Goal: Transaction & Acquisition: Book appointment/travel/reservation

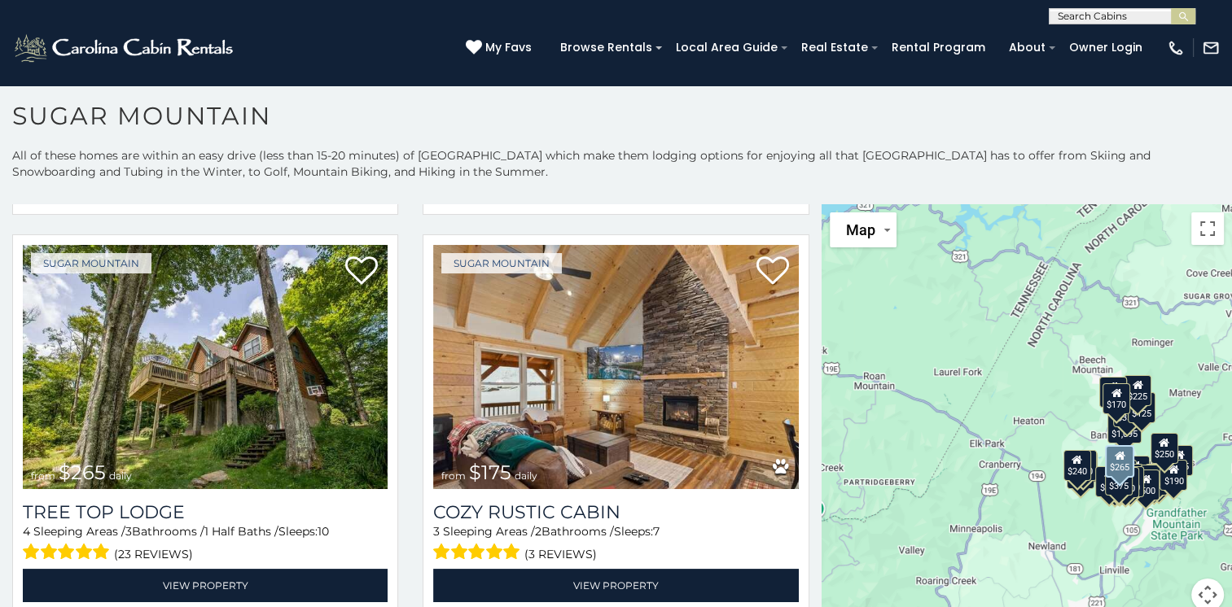
scroll to position [1203, 0]
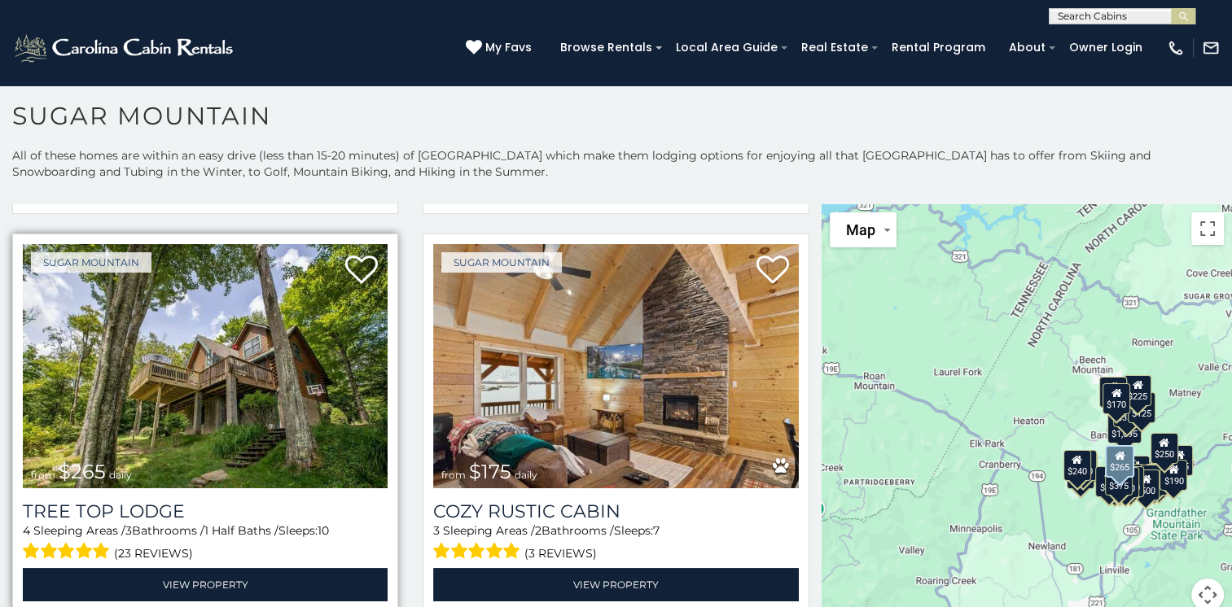
click at [228, 354] on img at bounding box center [205, 366] width 365 height 244
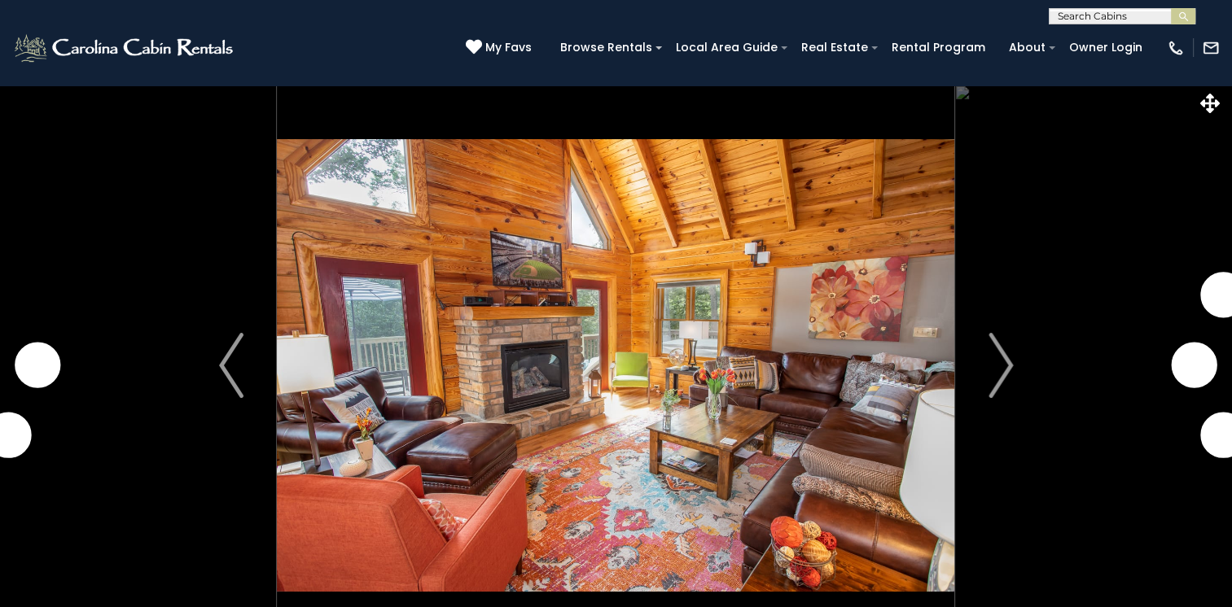
click at [1005, 368] on img "Next" at bounding box center [1000, 365] width 24 height 65
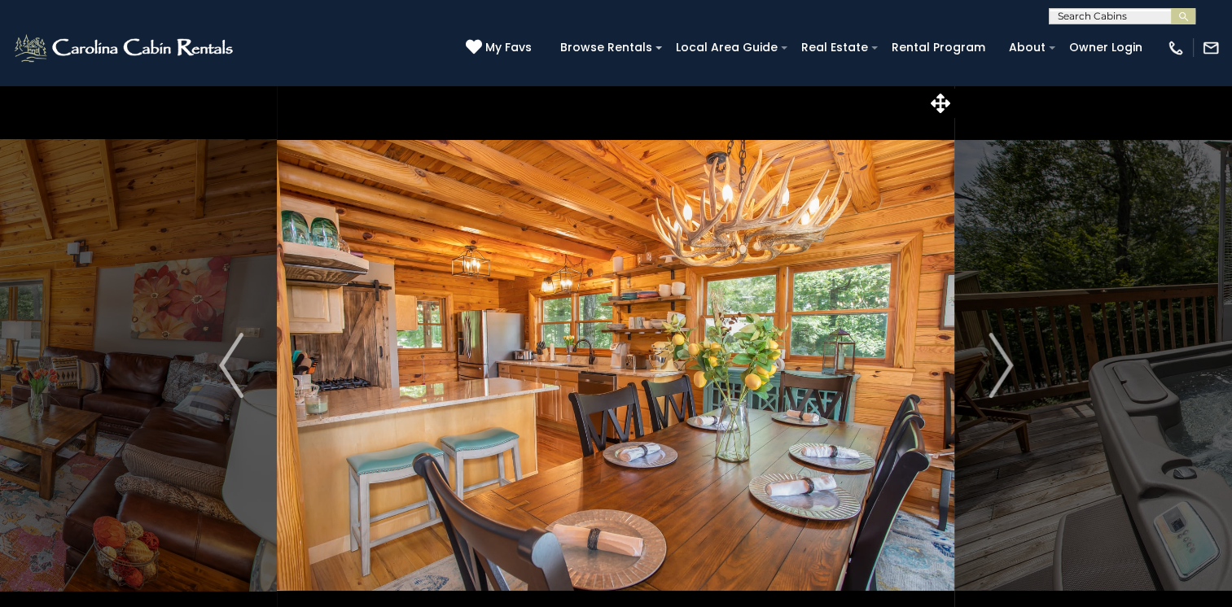
click at [1005, 368] on img "Next" at bounding box center [1000, 365] width 24 height 65
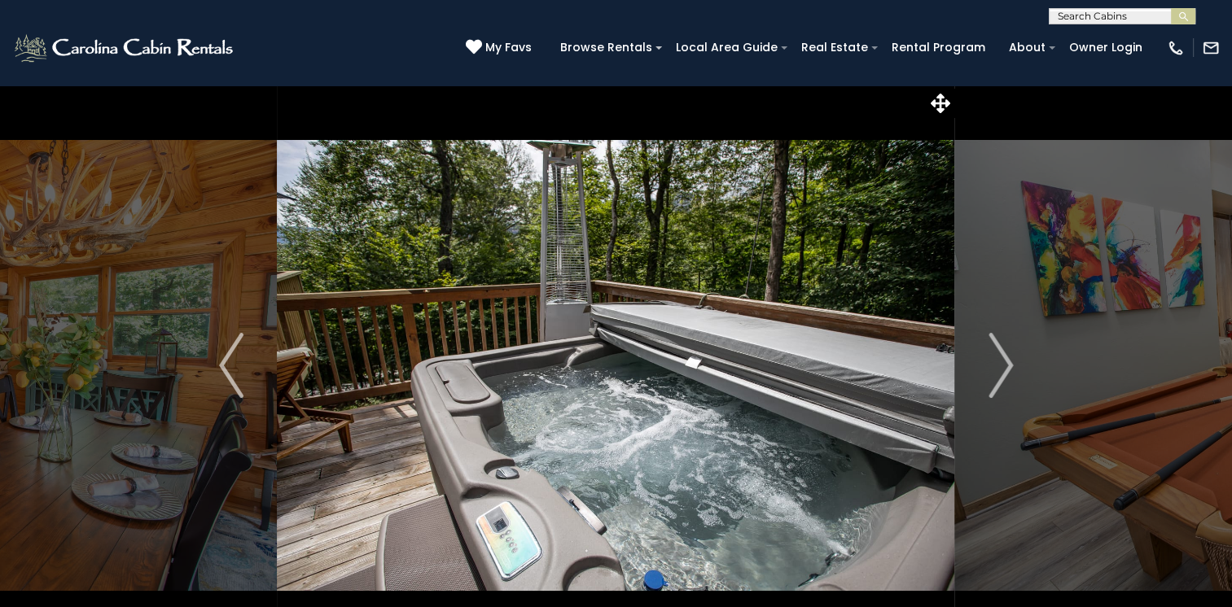
click at [1005, 368] on img "Next" at bounding box center [1000, 365] width 24 height 65
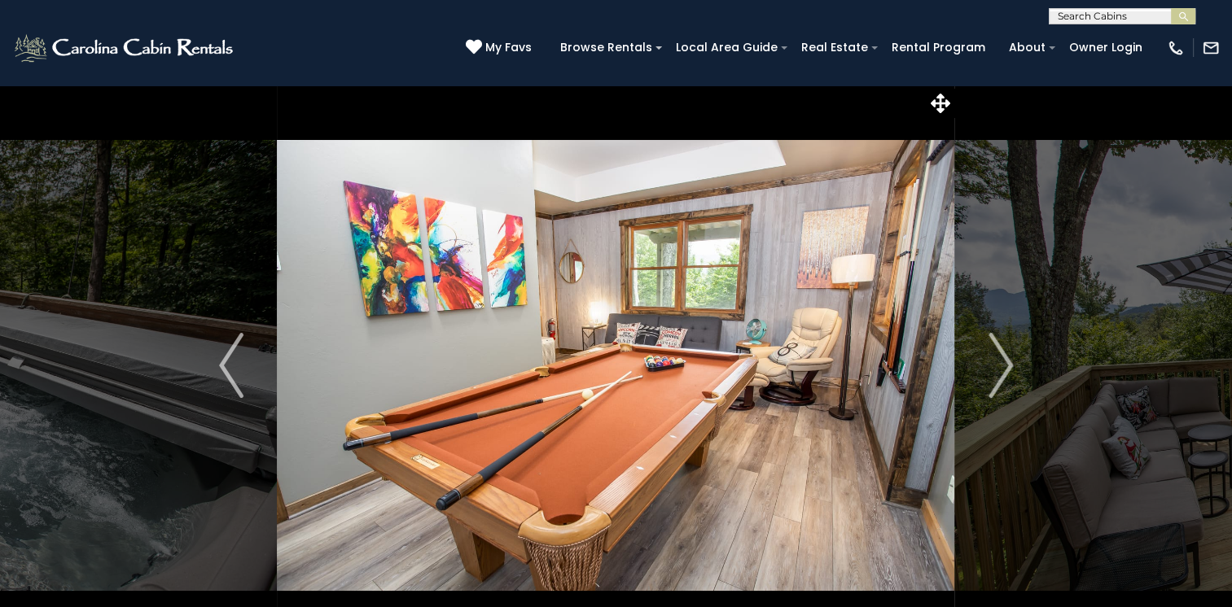
click at [1005, 368] on img "Next" at bounding box center [1000, 365] width 24 height 65
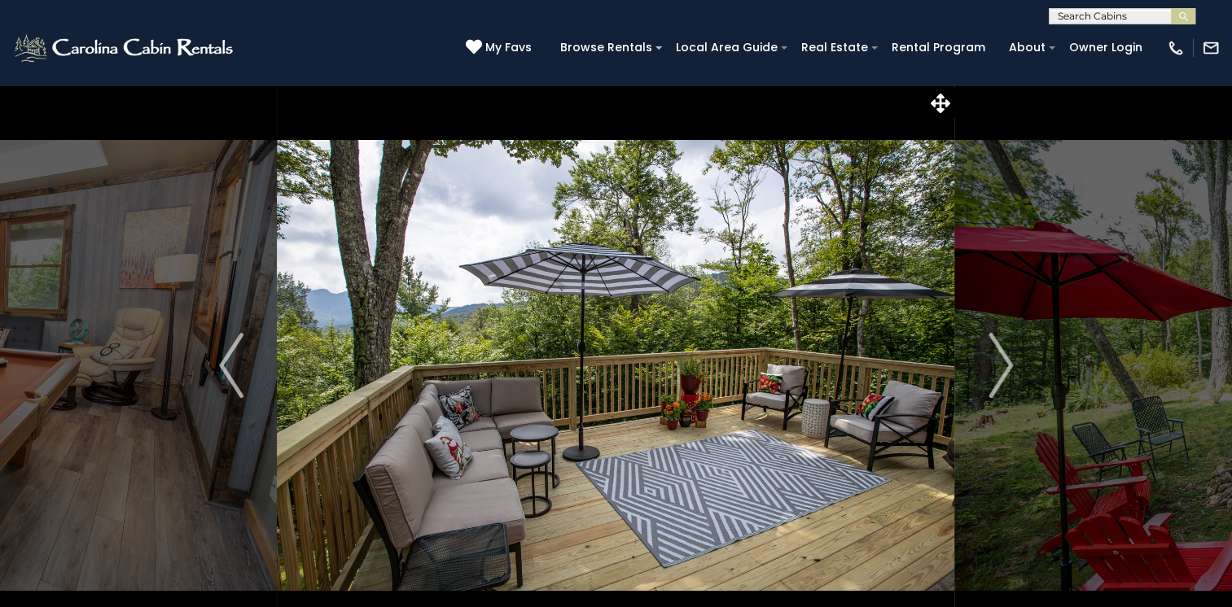
click at [1005, 368] on img "Next" at bounding box center [1000, 365] width 24 height 65
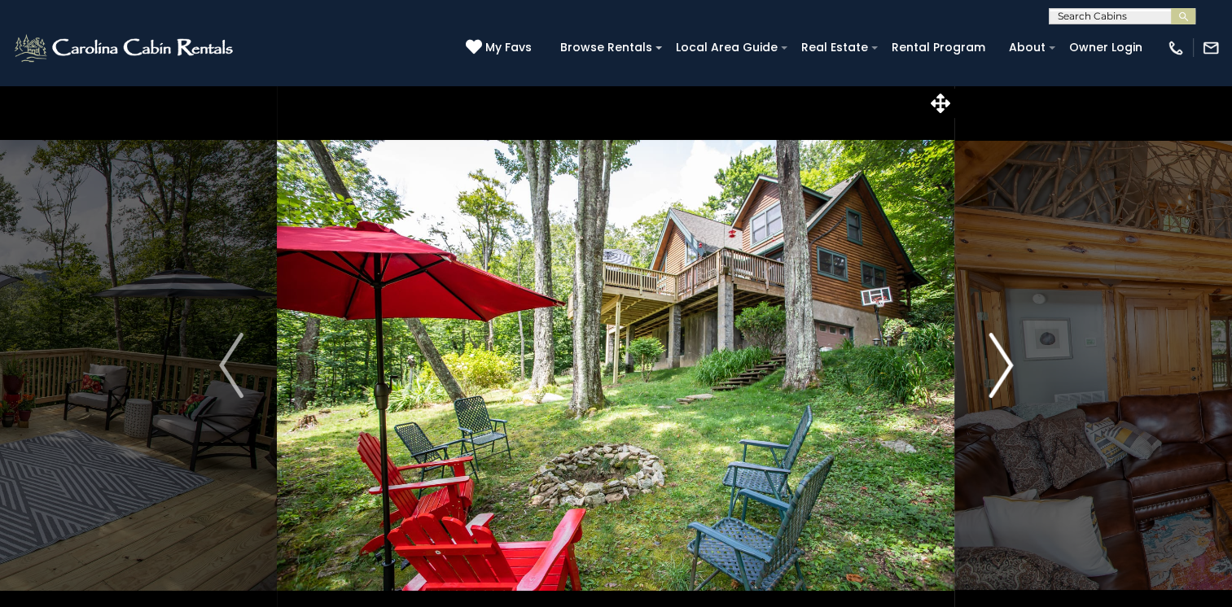
click at [1002, 368] on img "Next" at bounding box center [1000, 365] width 24 height 65
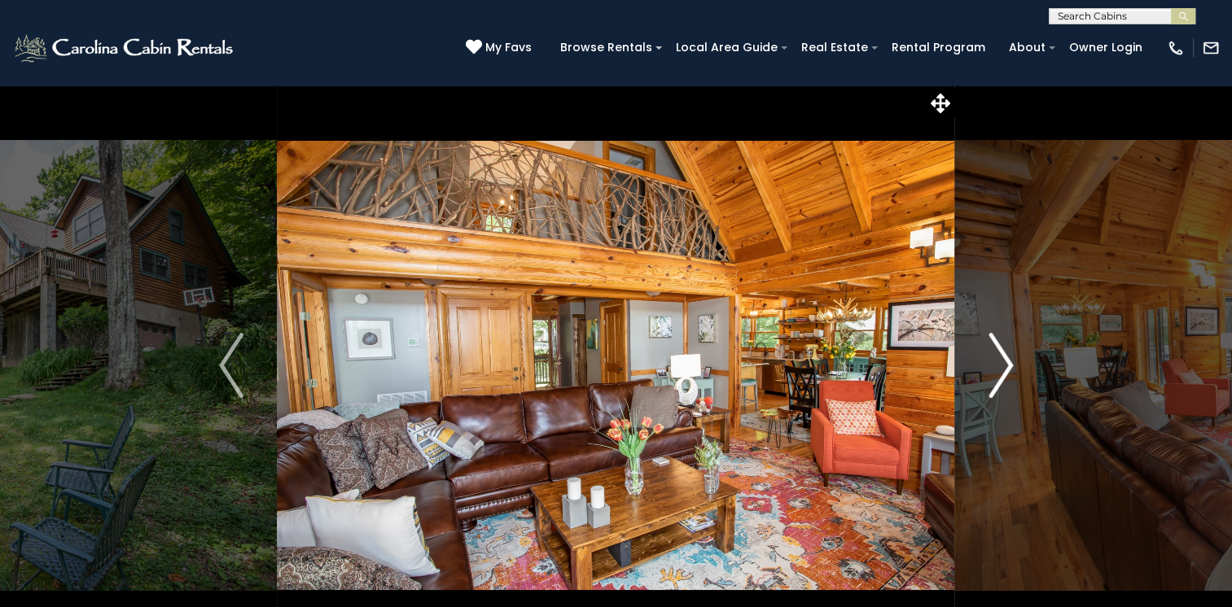
click at [1002, 368] on img "Next" at bounding box center [1000, 365] width 24 height 65
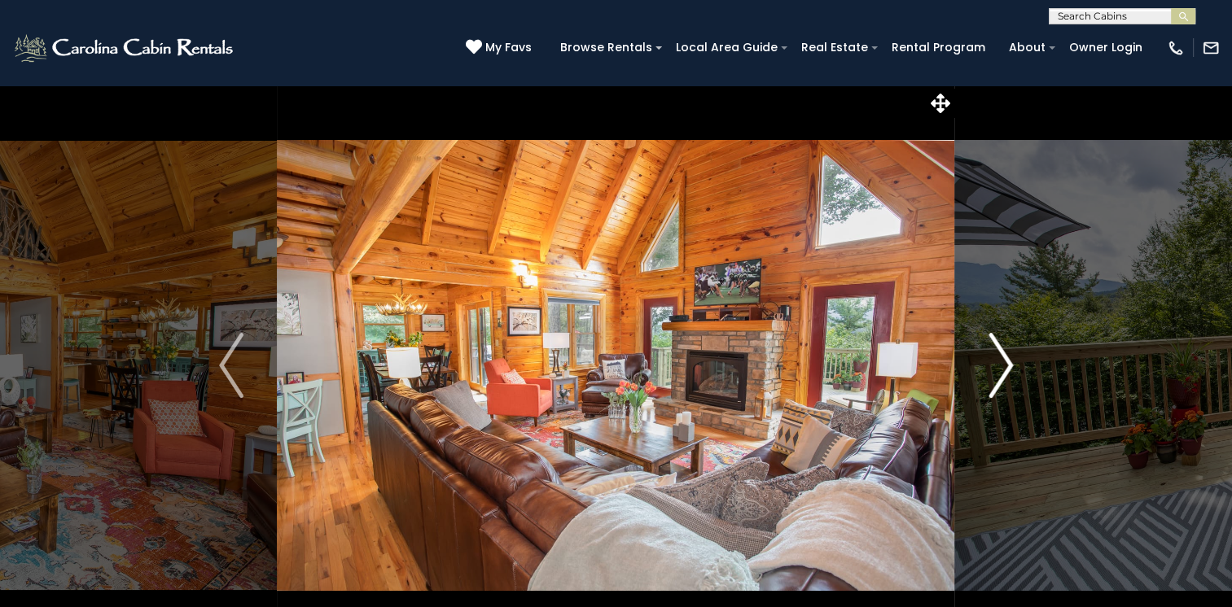
click at [1002, 368] on img "Next" at bounding box center [1000, 365] width 24 height 65
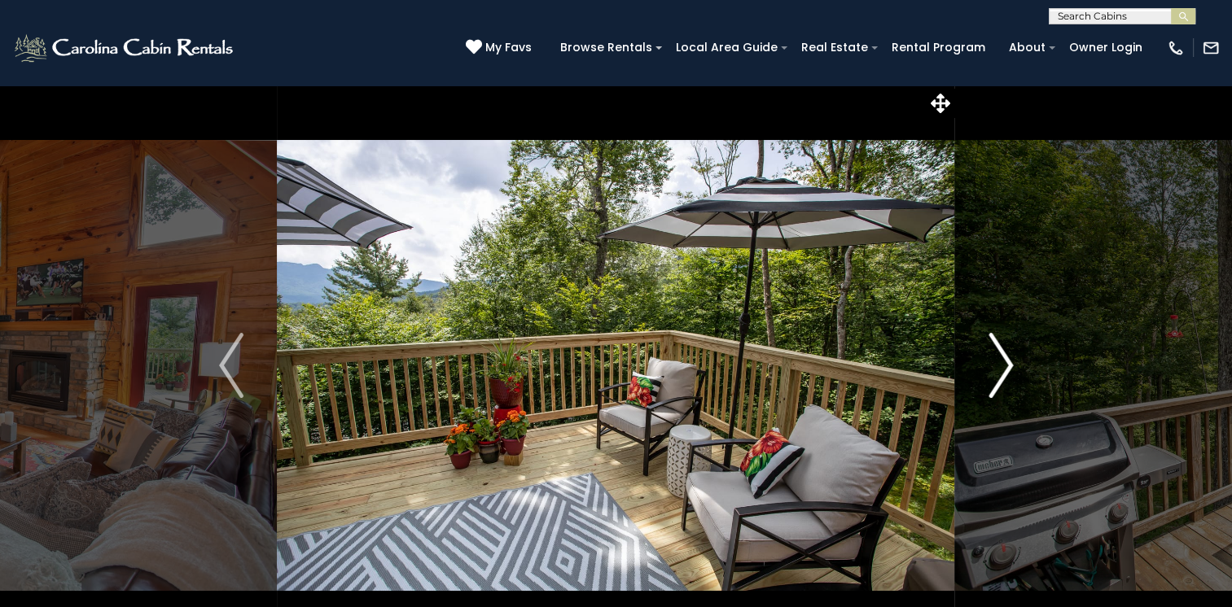
click at [1002, 368] on img "Next" at bounding box center [1000, 365] width 24 height 65
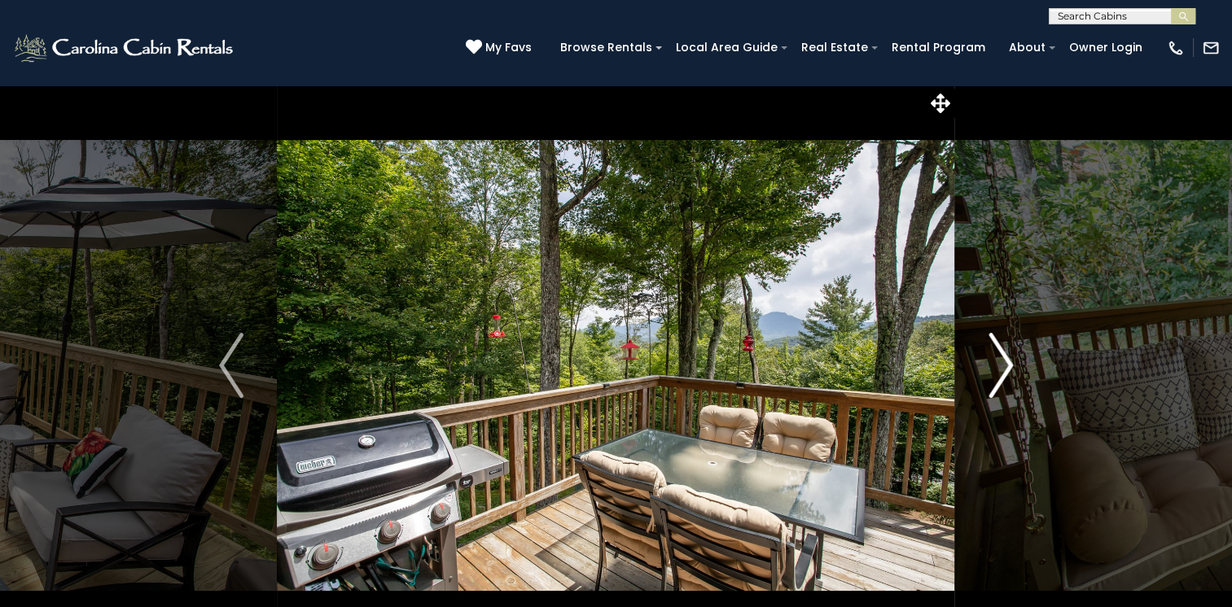
click at [1002, 368] on img "Next" at bounding box center [1000, 365] width 24 height 65
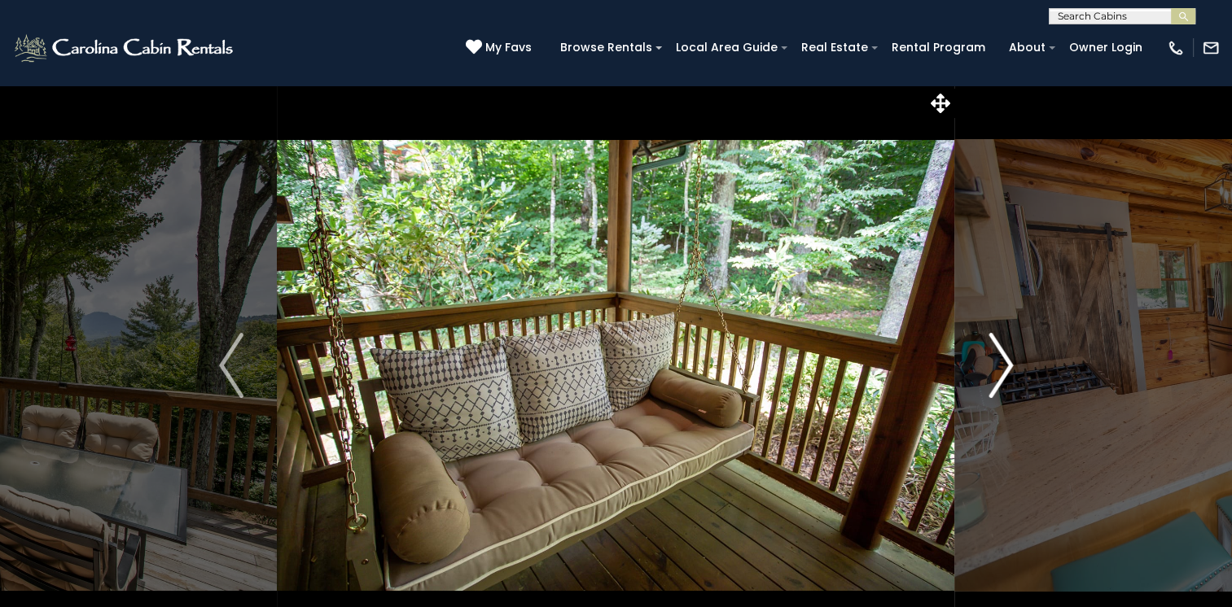
click at [1002, 368] on img "Next" at bounding box center [1000, 365] width 24 height 65
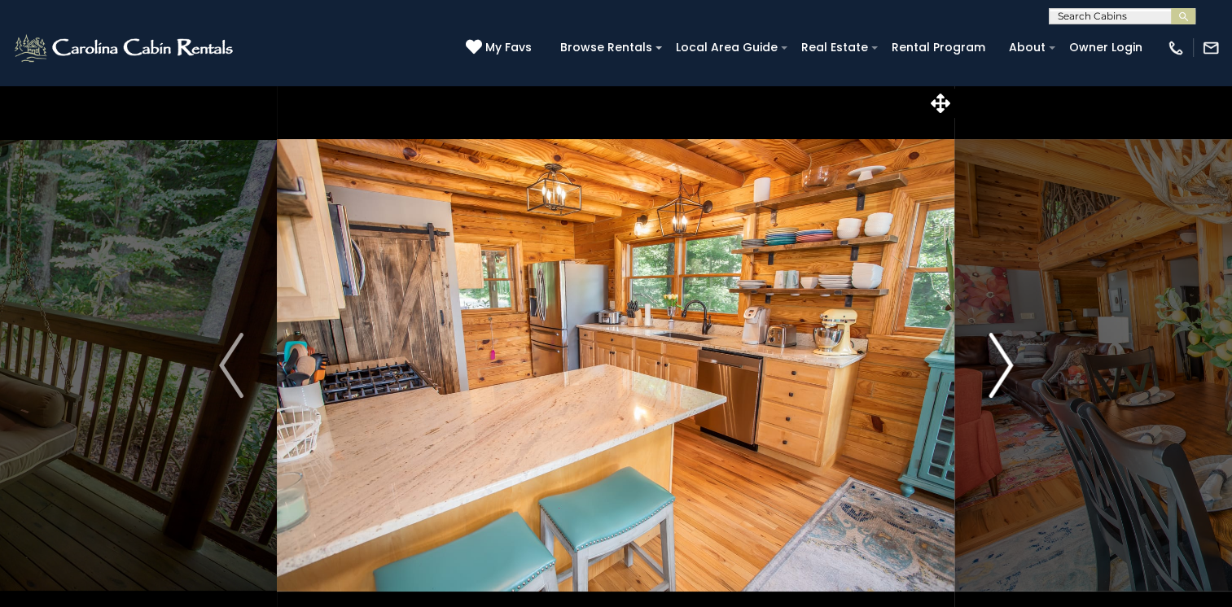
click at [1002, 368] on img "Next" at bounding box center [1000, 365] width 24 height 65
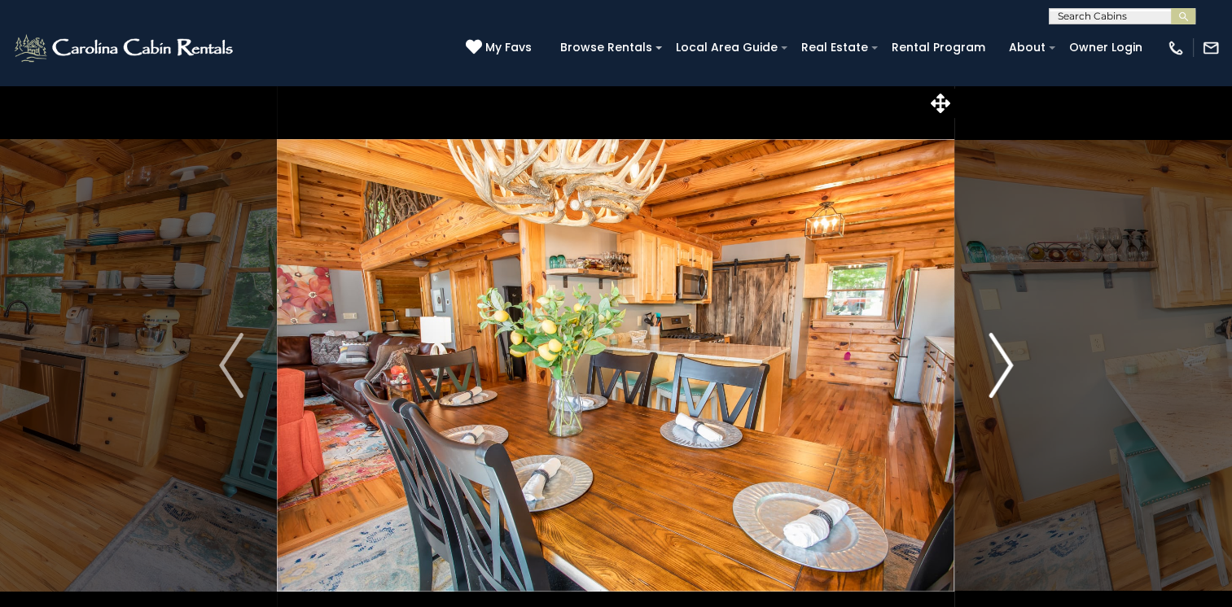
click at [1002, 368] on img "Next" at bounding box center [1000, 365] width 24 height 65
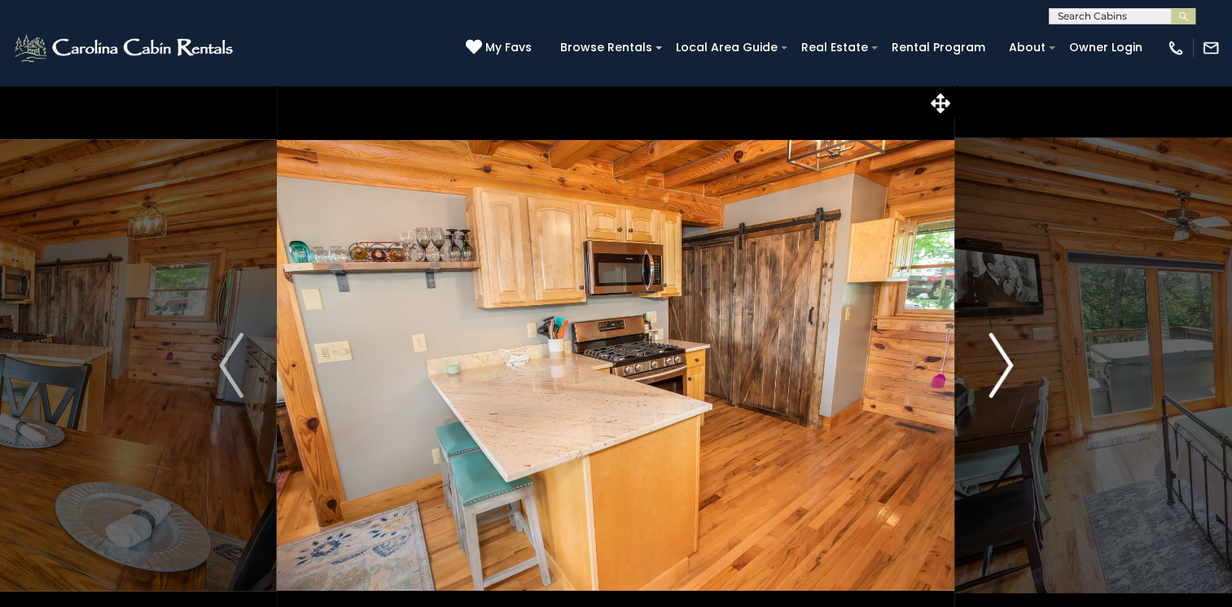
click at [1002, 368] on img "Next" at bounding box center [1000, 365] width 24 height 65
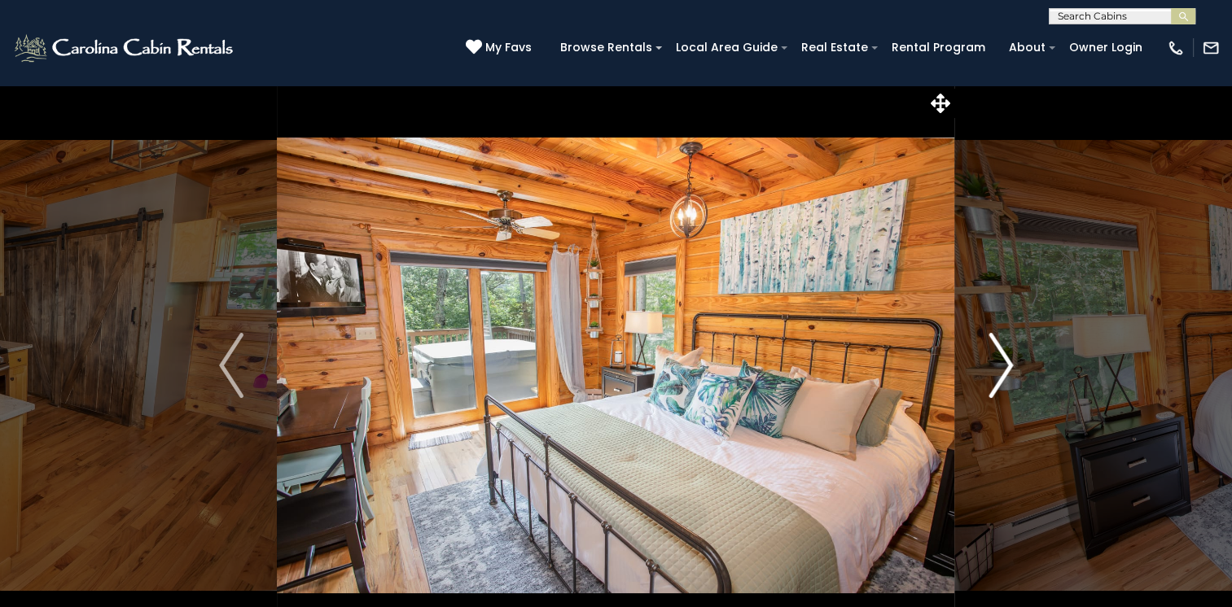
click at [1002, 368] on img "Next" at bounding box center [1000, 365] width 24 height 65
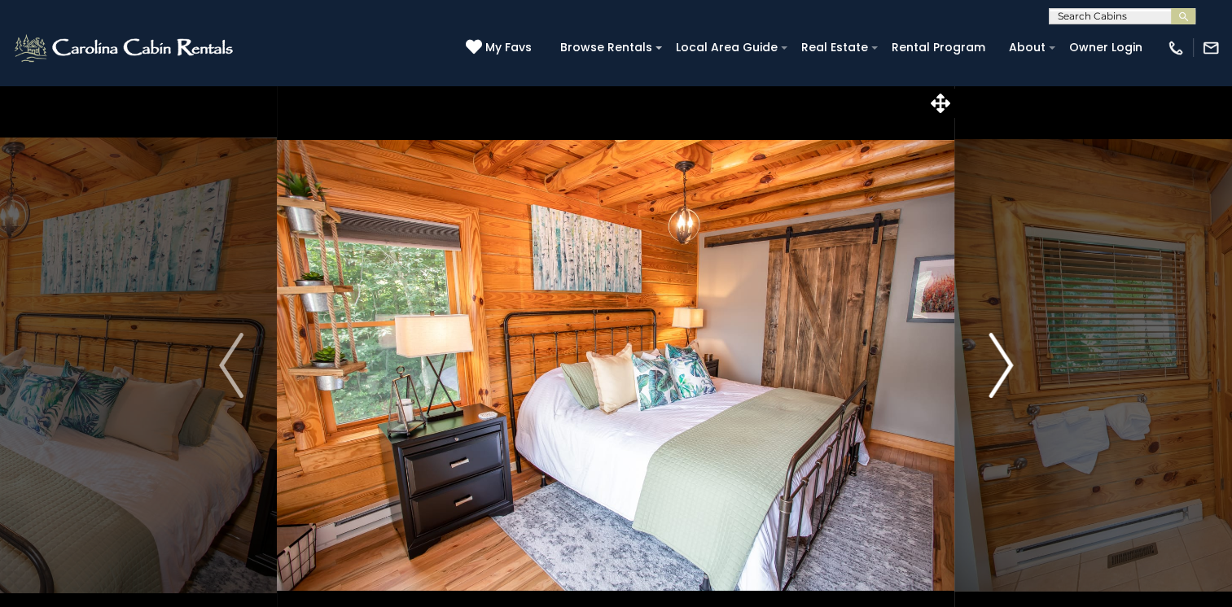
click at [1002, 368] on img "Next" at bounding box center [1000, 365] width 24 height 65
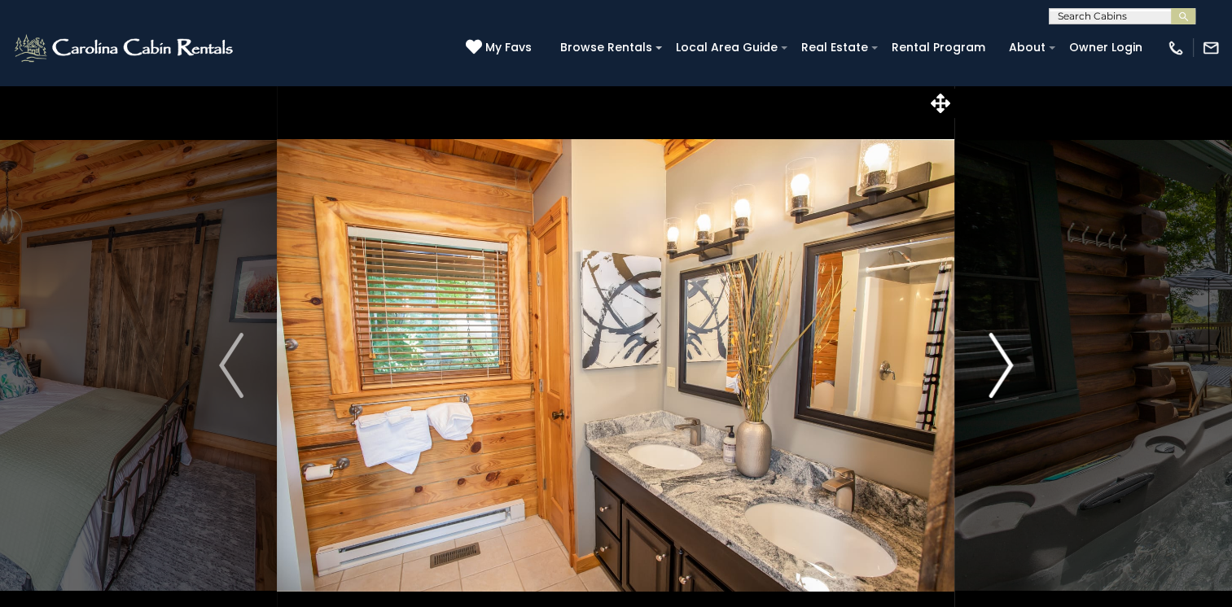
click at [1002, 368] on img "Next" at bounding box center [1000, 365] width 24 height 65
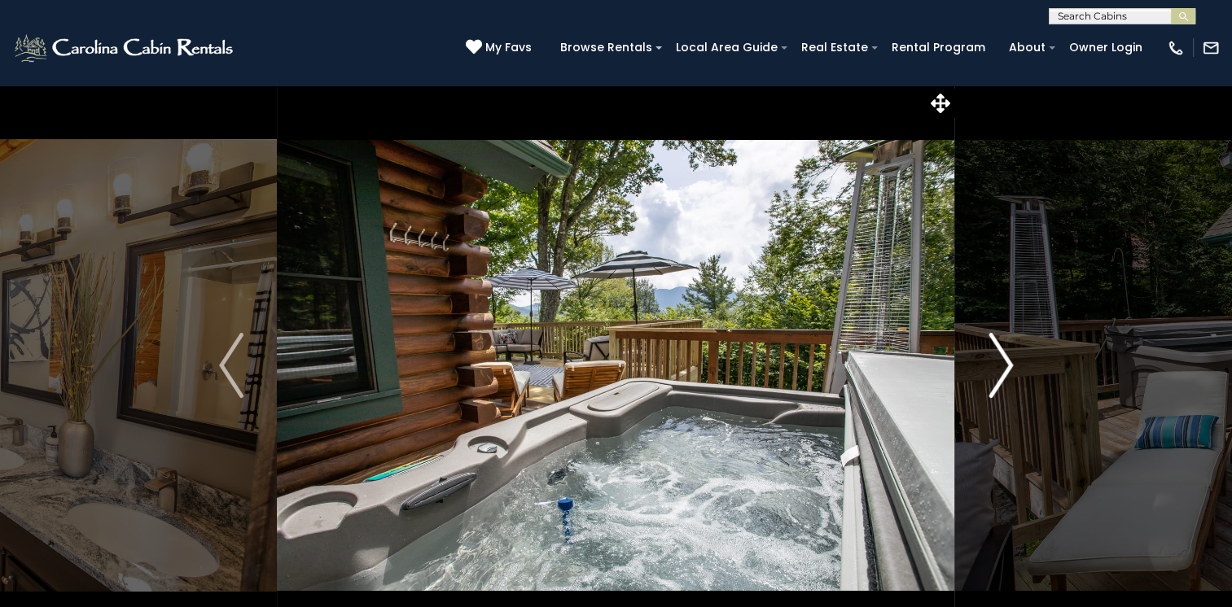
click at [1002, 368] on img "Next" at bounding box center [1000, 365] width 24 height 65
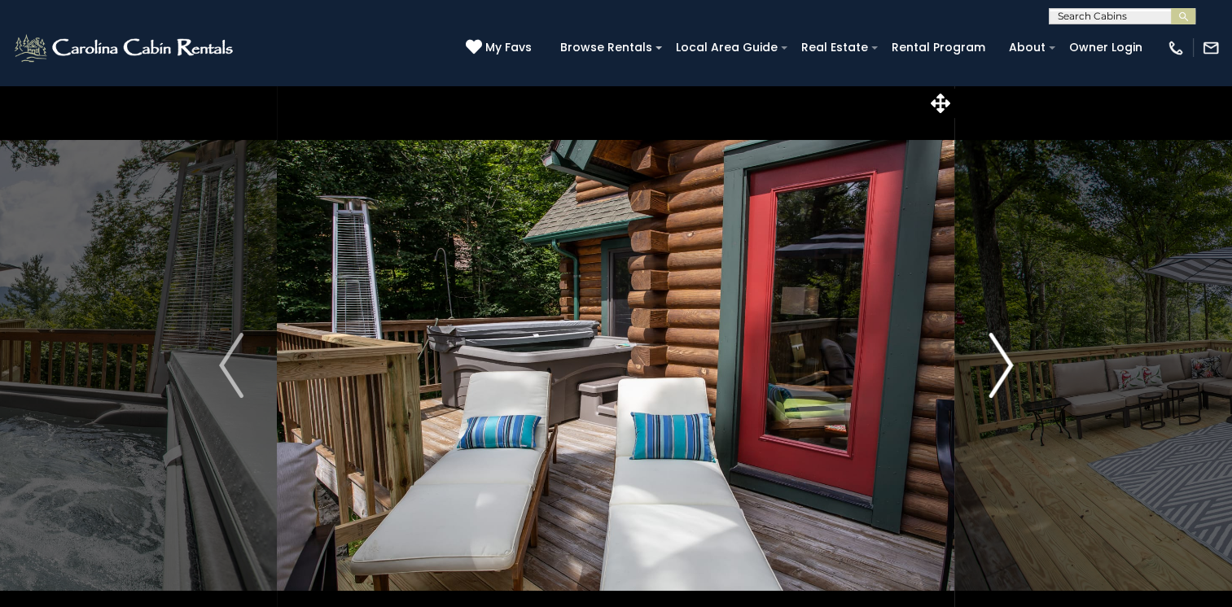
click at [1002, 368] on img "Next" at bounding box center [1000, 365] width 24 height 65
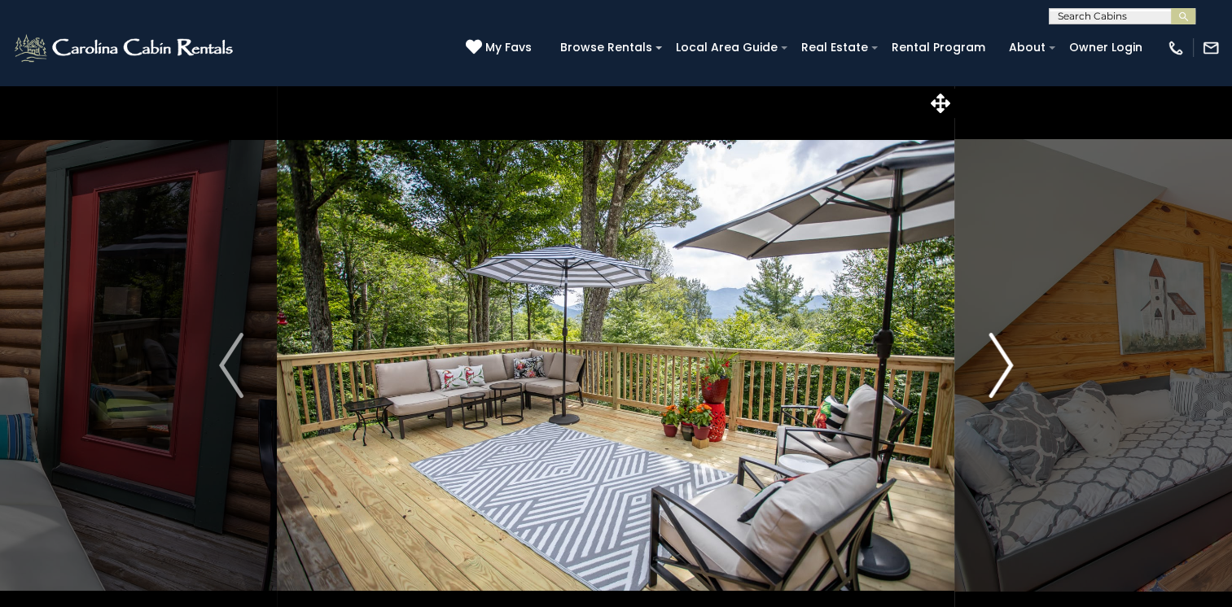
click at [1002, 368] on img "Next" at bounding box center [1000, 365] width 24 height 65
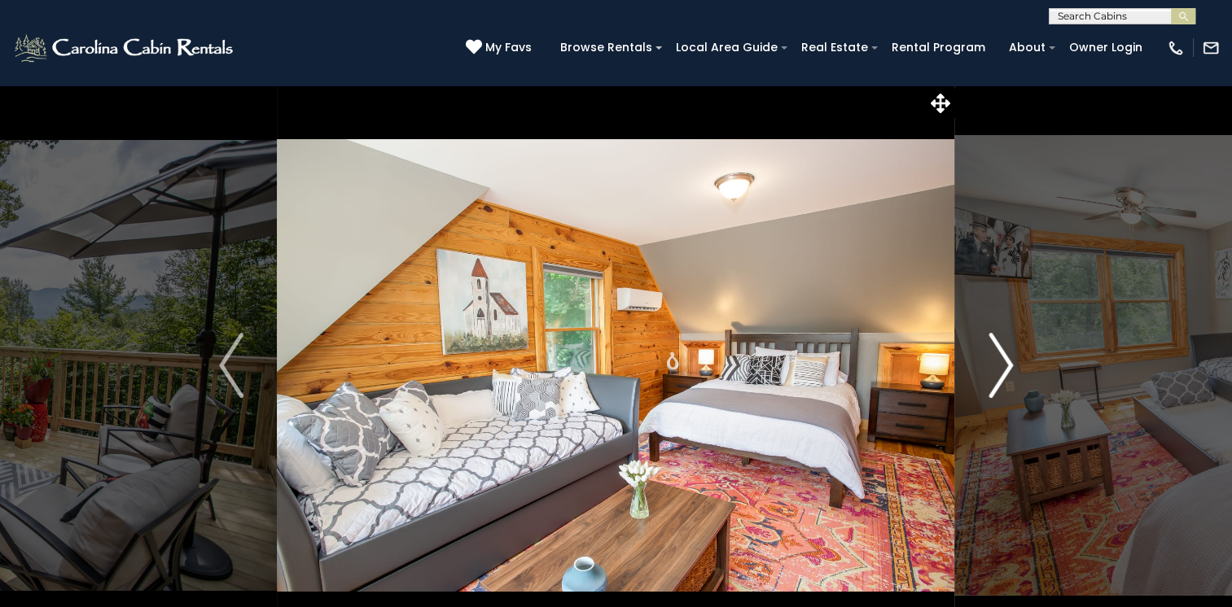
click at [1002, 368] on img "Next" at bounding box center [1000, 365] width 24 height 65
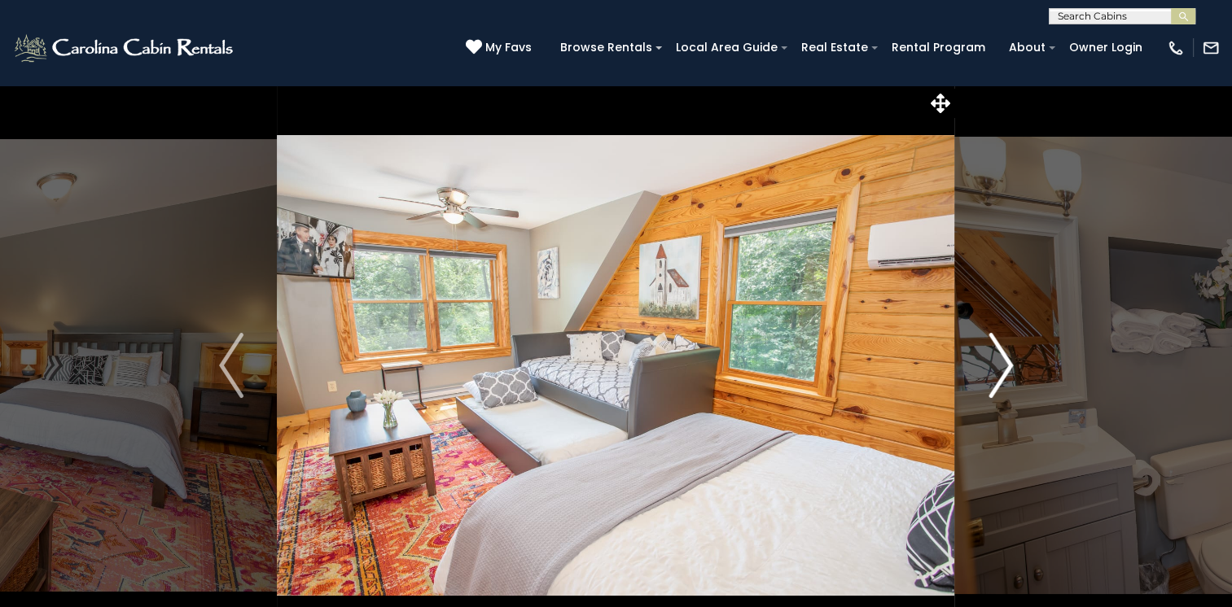
click at [1002, 368] on img "Next" at bounding box center [1000, 365] width 24 height 65
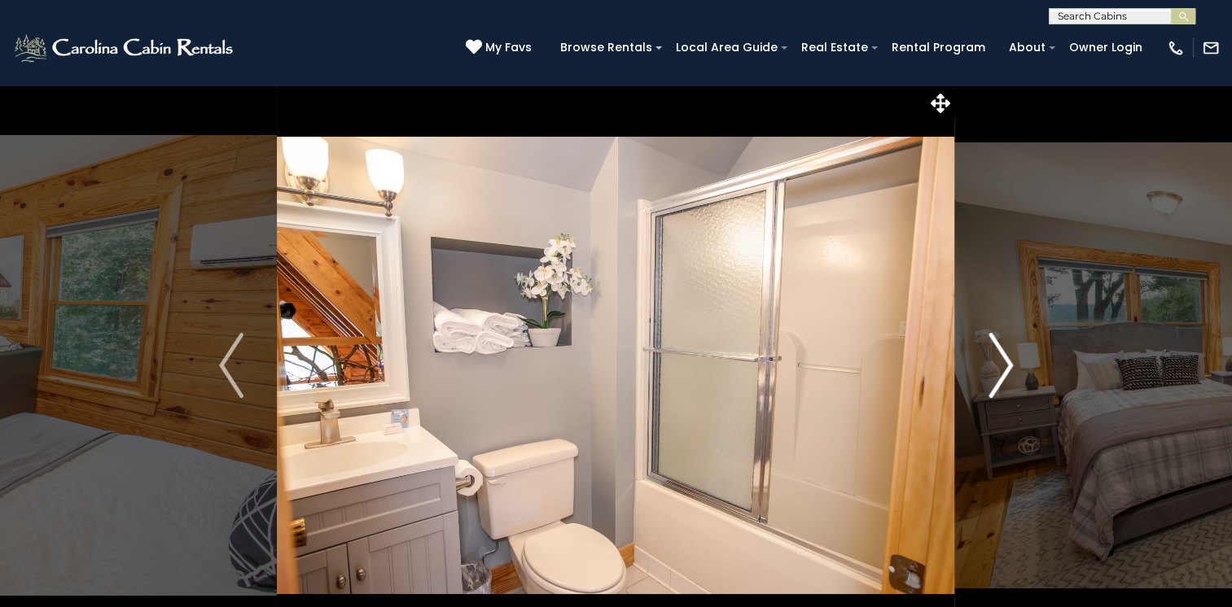
click at [1002, 368] on img "Next" at bounding box center [1000, 365] width 24 height 65
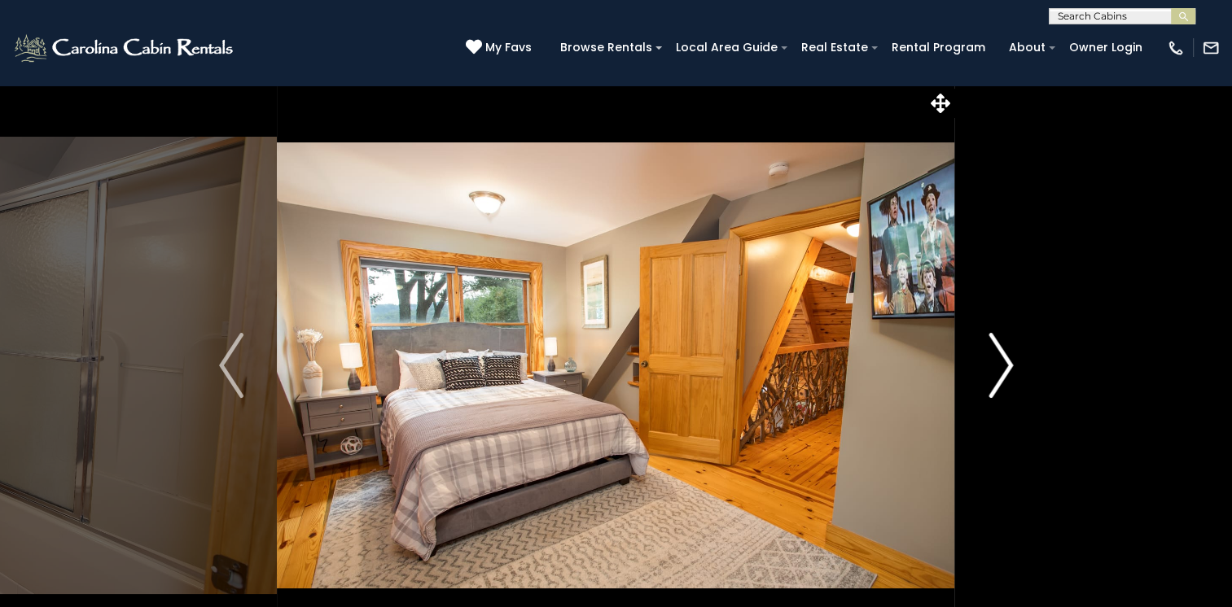
click at [1002, 368] on img "Next" at bounding box center [1000, 365] width 24 height 65
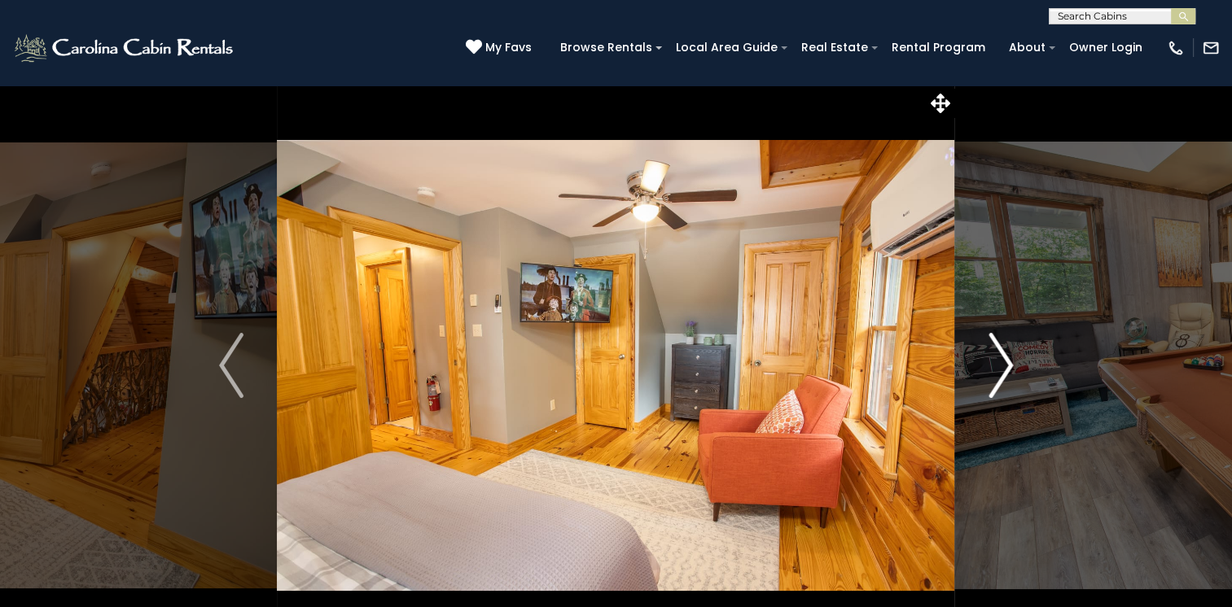
click at [1002, 368] on img "Next" at bounding box center [1000, 365] width 24 height 65
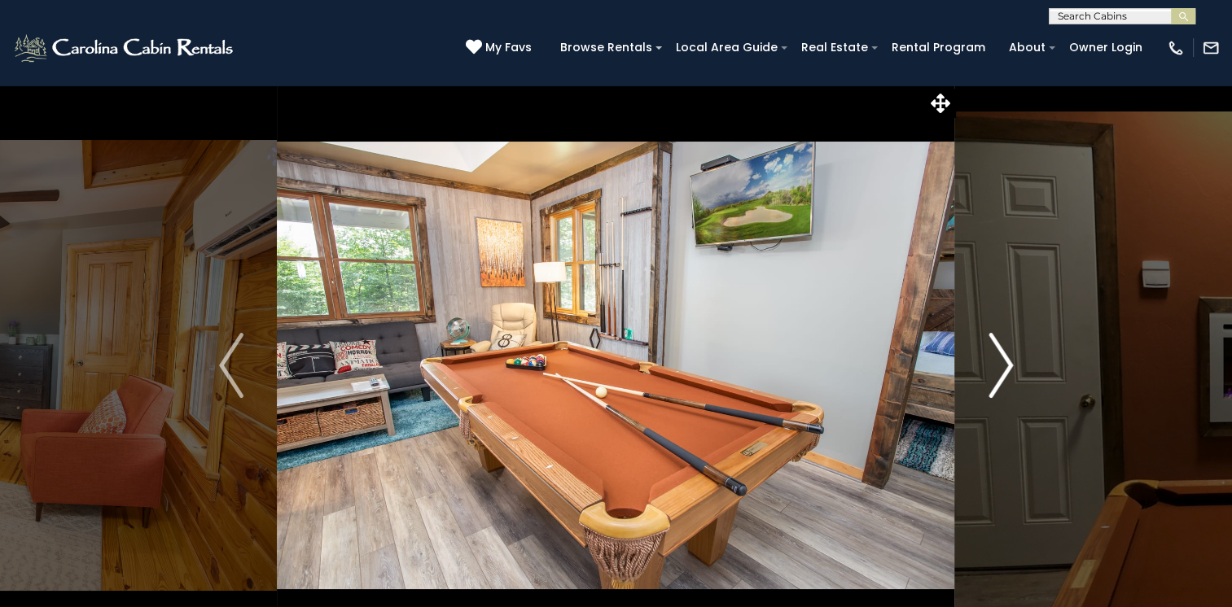
click at [1002, 368] on img "Next" at bounding box center [1000, 365] width 24 height 65
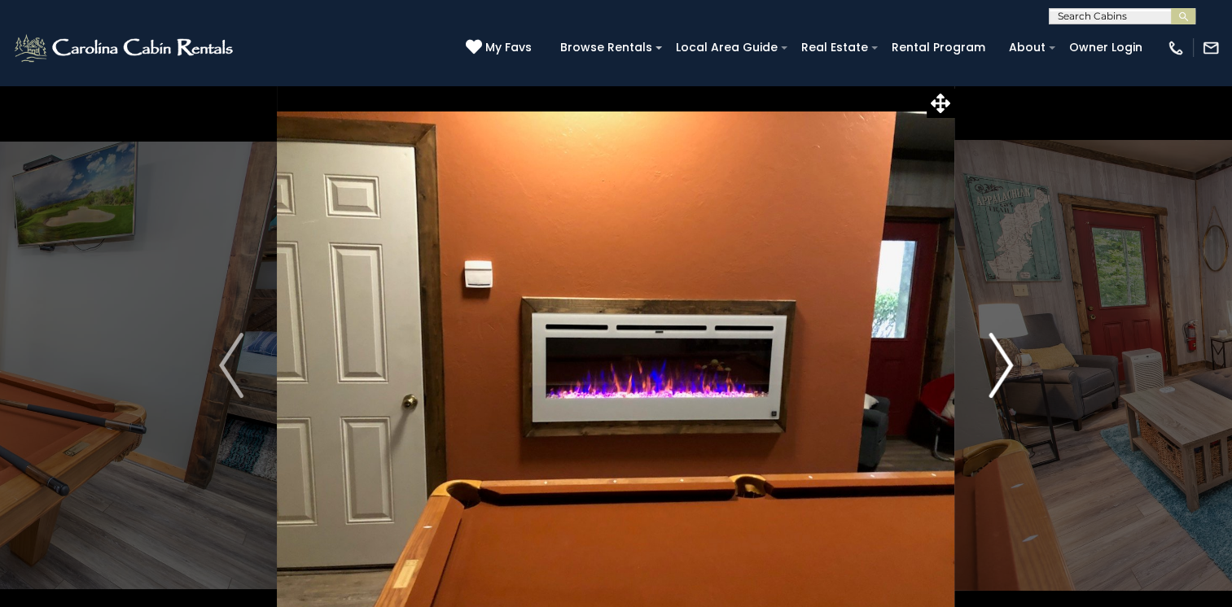
click at [1002, 368] on img "Next" at bounding box center [1000, 365] width 24 height 65
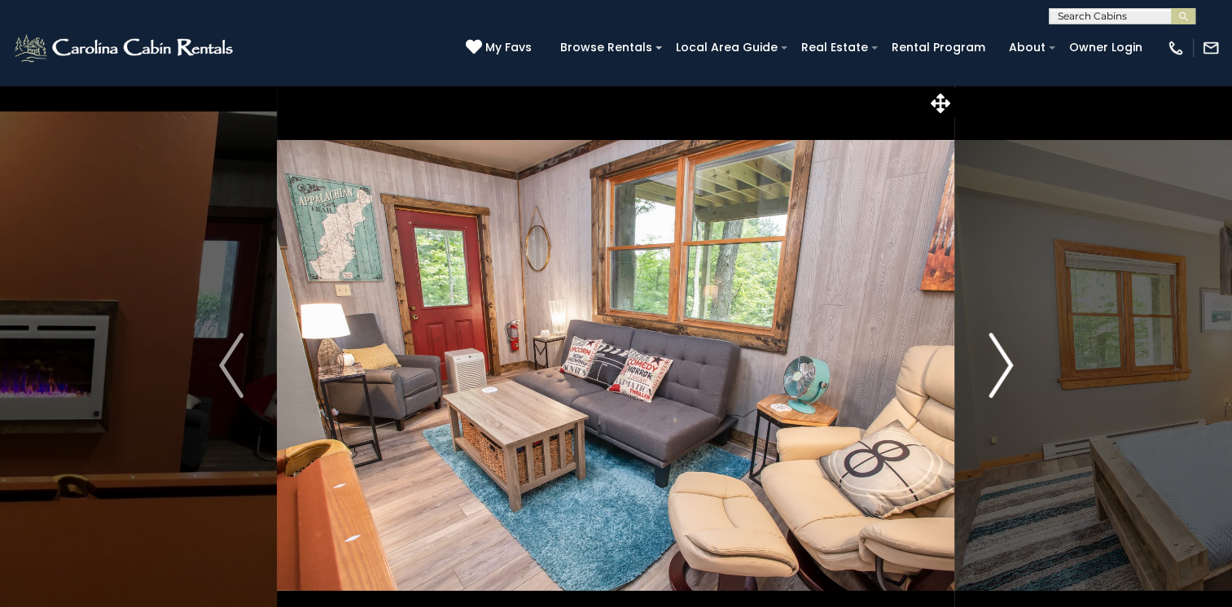
click at [1002, 368] on img "Next" at bounding box center [1000, 365] width 24 height 65
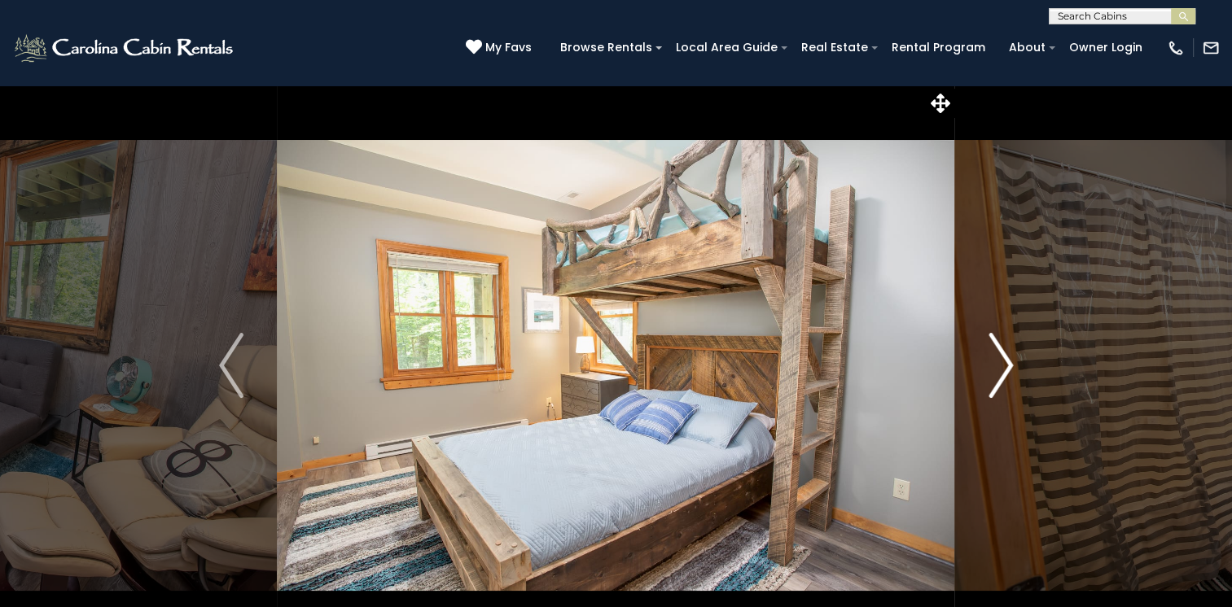
click at [1002, 368] on img "Next" at bounding box center [1000, 365] width 24 height 65
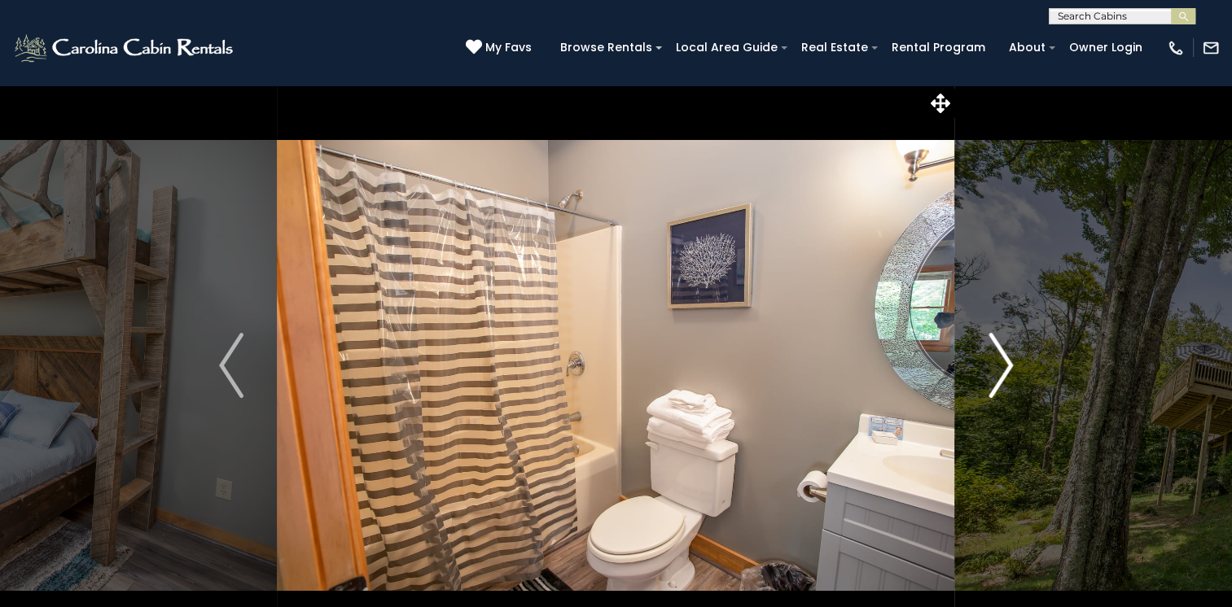
click at [1002, 368] on img "Next" at bounding box center [1000, 365] width 24 height 65
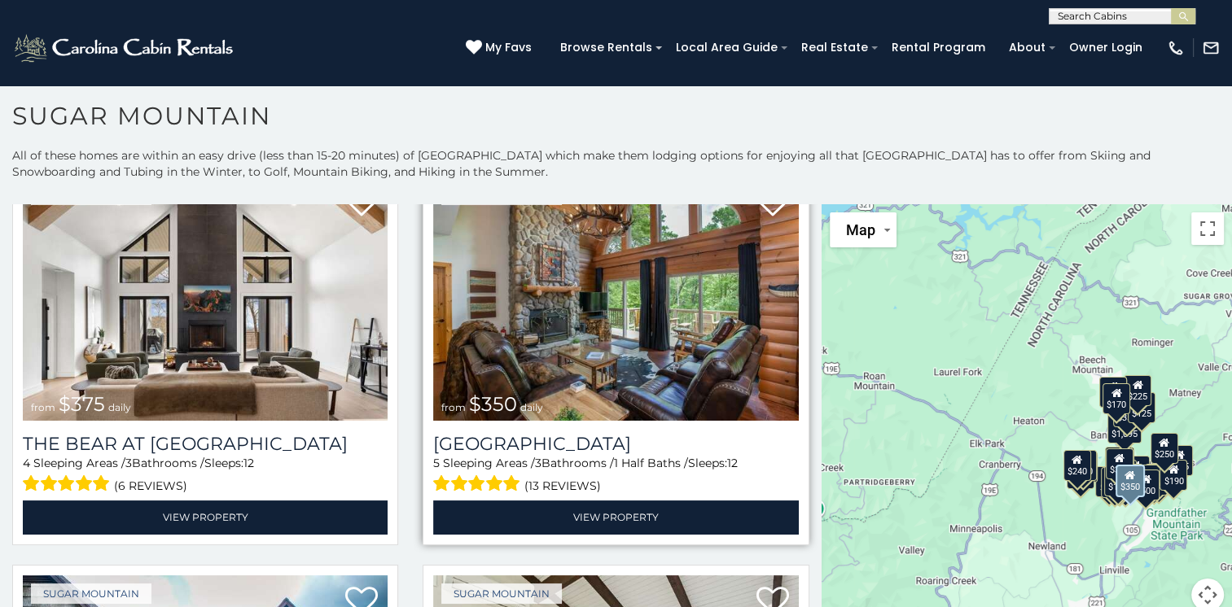
scroll to position [73, 0]
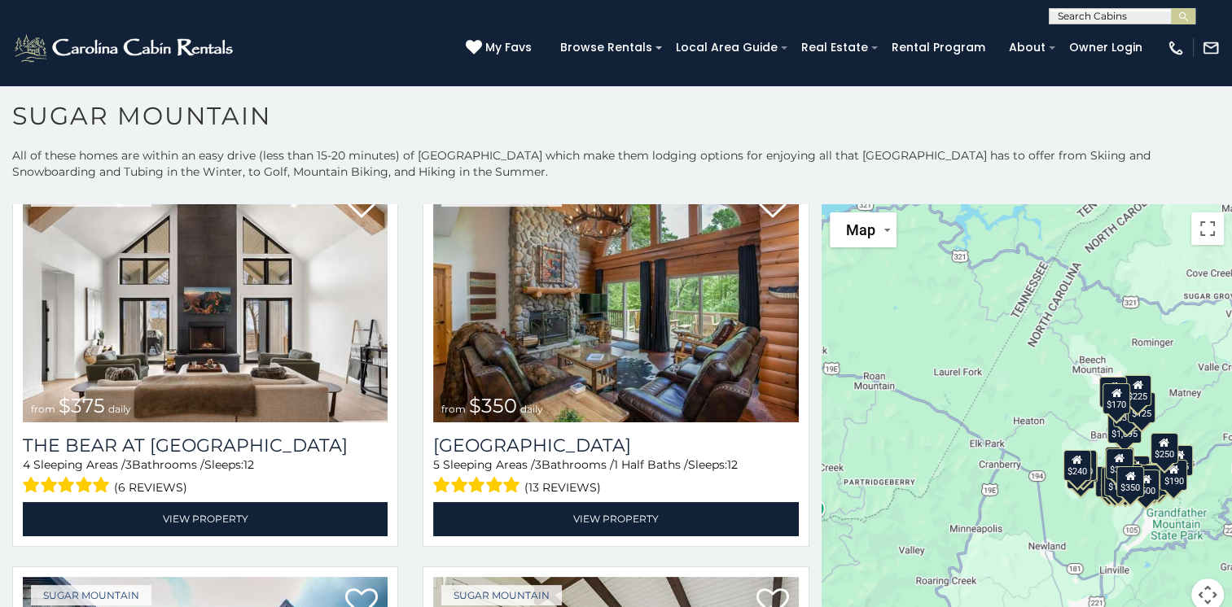
click at [978, 254] on div "$375 $350 $350 $200 $375 $195 $265 $175 $190 $155 $290 $345 $175 $1,095 $195 $2…" at bounding box center [1026, 417] width 410 height 427
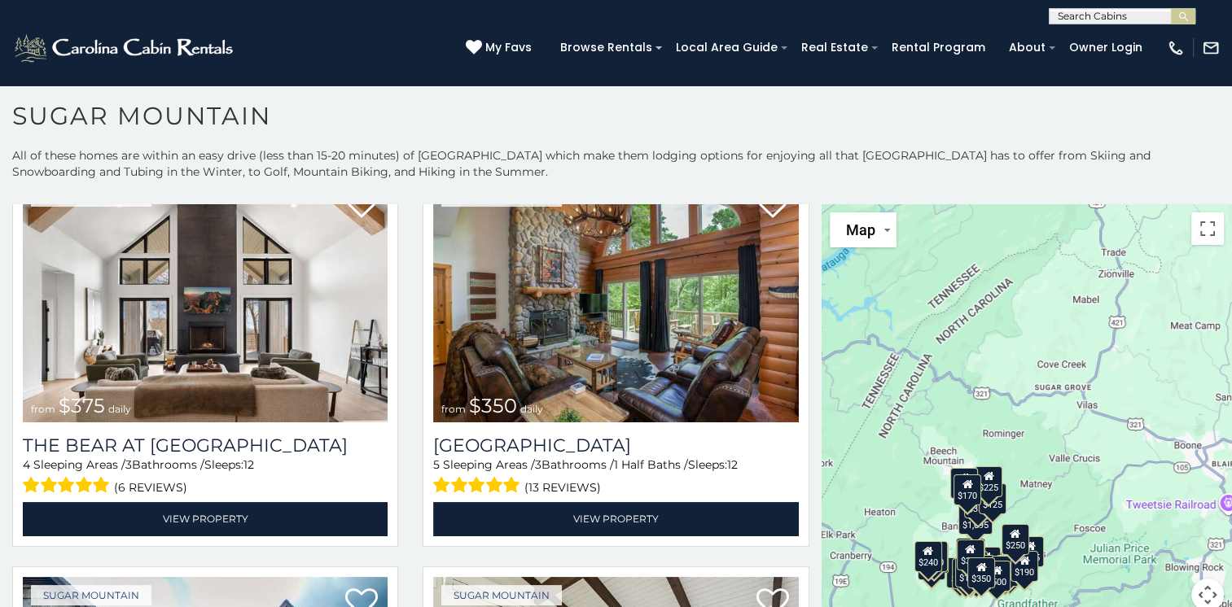
drag, startPoint x: 1092, startPoint y: 520, endPoint x: 942, endPoint y: 609, distance: 174.8
click at [942, 606] on html "**********" at bounding box center [616, 300] width 1232 height 616
